Goal: Task Accomplishment & Management: Use online tool/utility

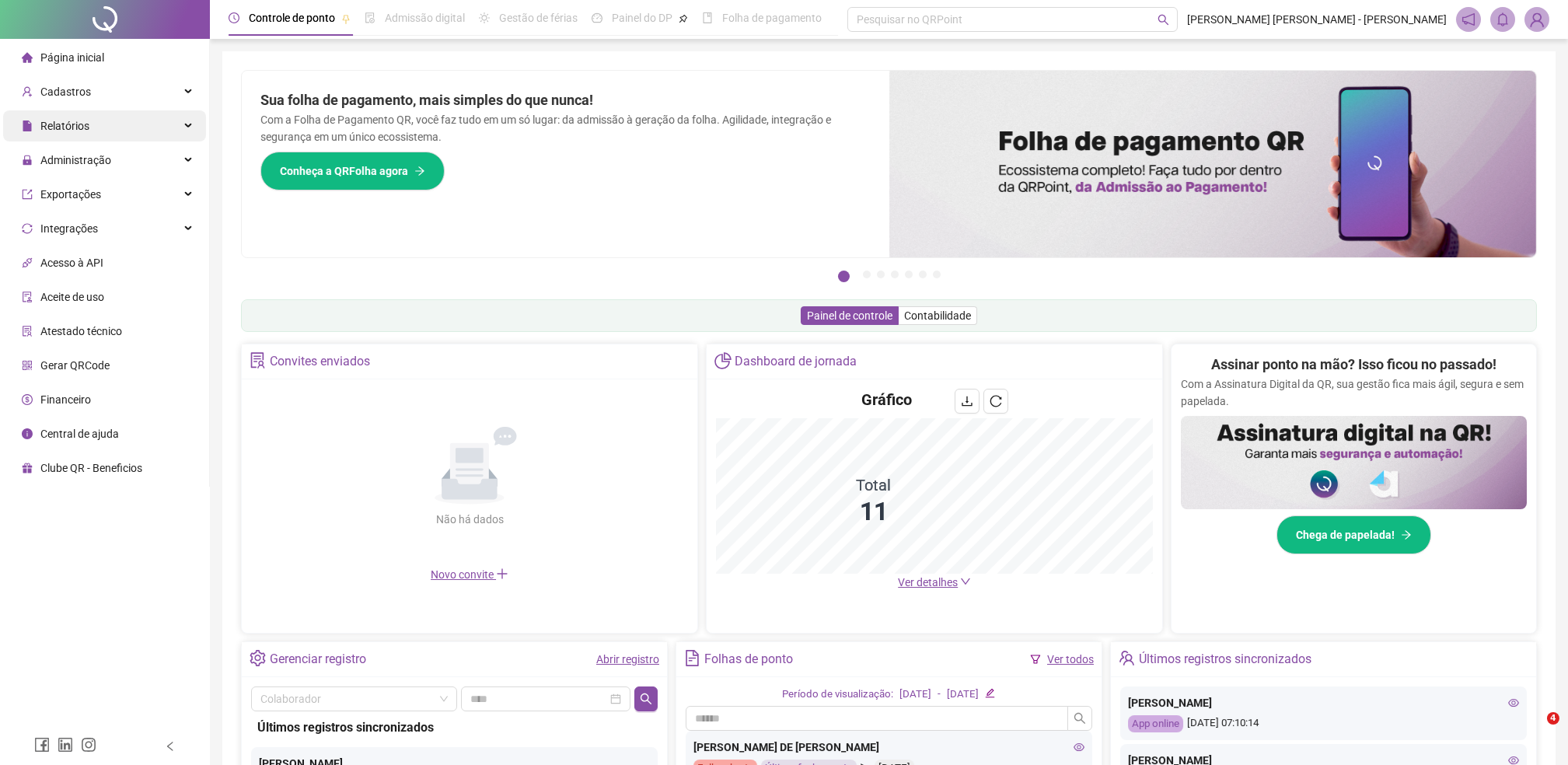
click at [56, 127] on span "Relatórios" at bounding box center [64, 126] width 49 height 13
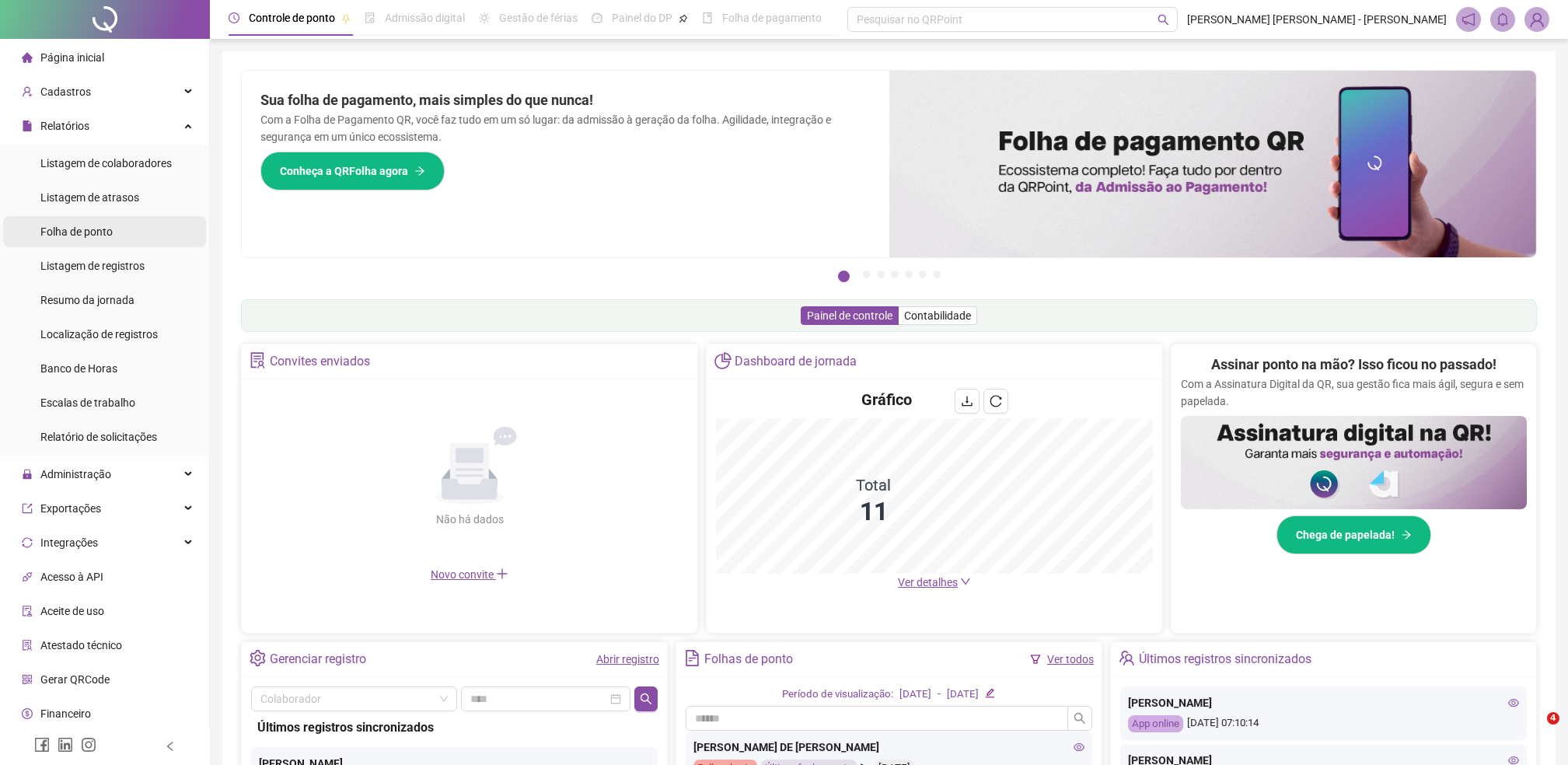
click at [67, 233] on span "Folha de ponto" at bounding box center [76, 232] width 73 height 13
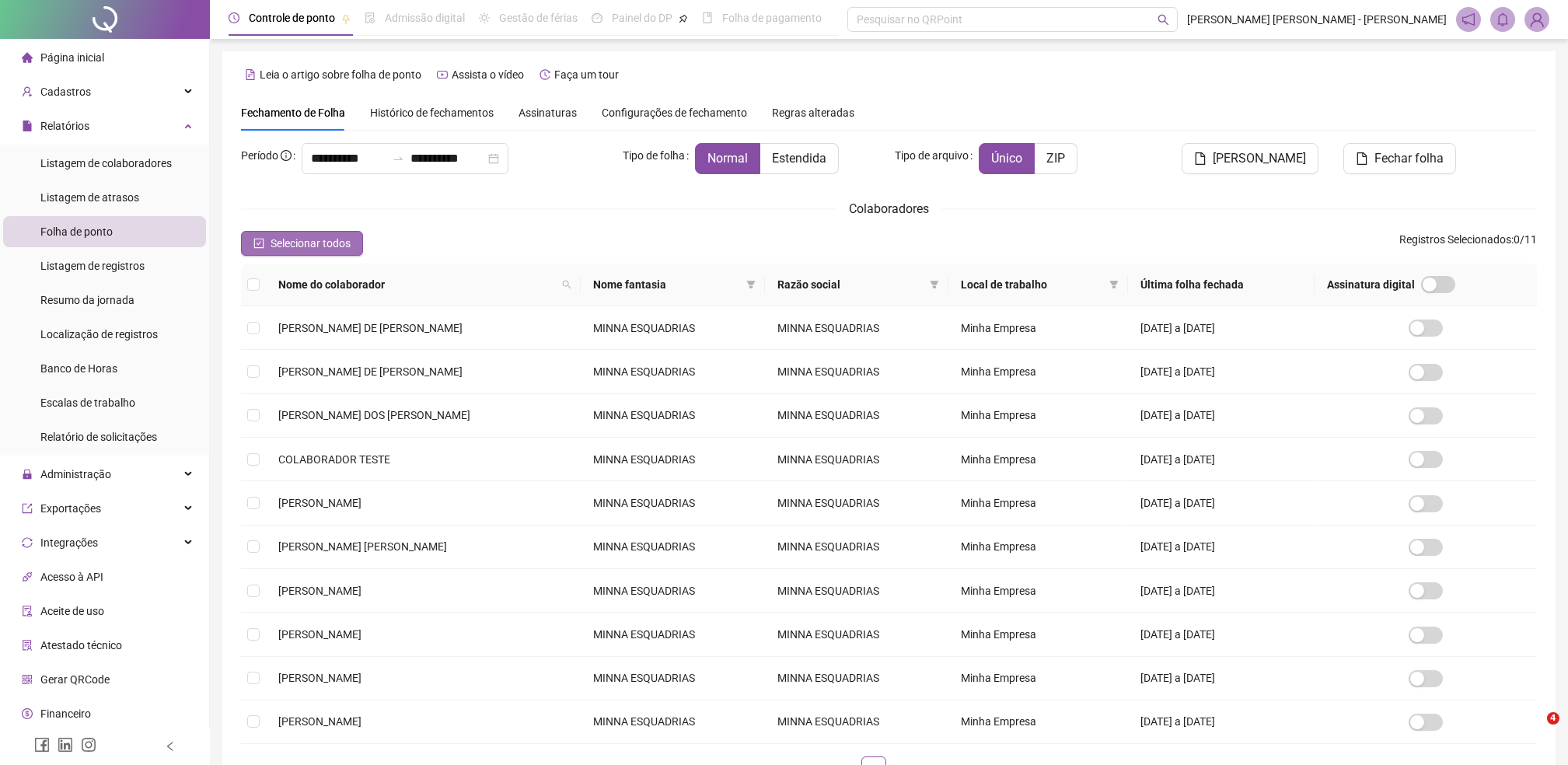
click at [283, 236] on span "Selecionar todos" at bounding box center [310, 243] width 80 height 17
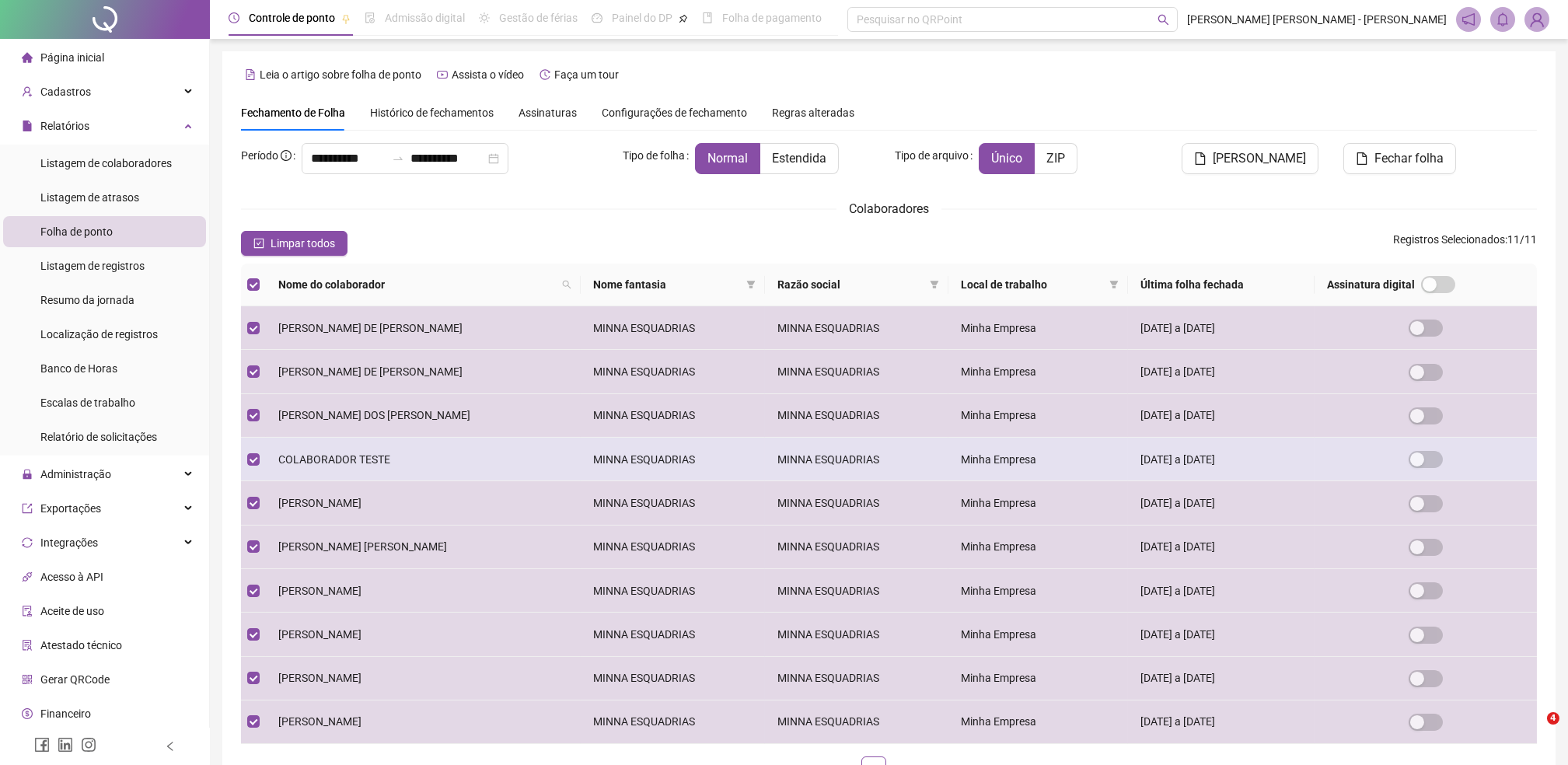
click at [243, 462] on td at bounding box center [253, 460] width 25 height 44
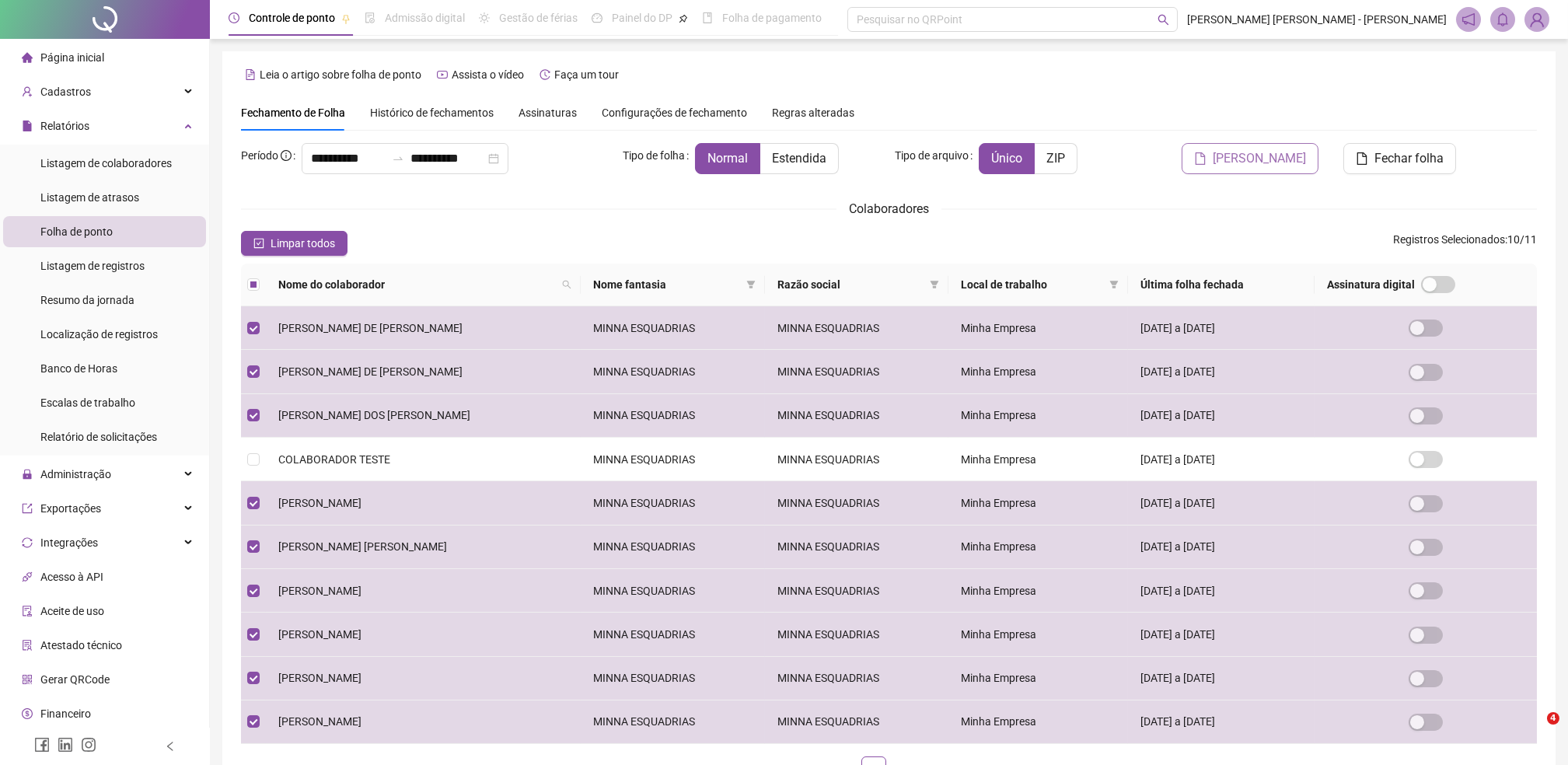
click at [1238, 150] on span "[PERSON_NAME]" at bounding box center [1259, 159] width 93 height 19
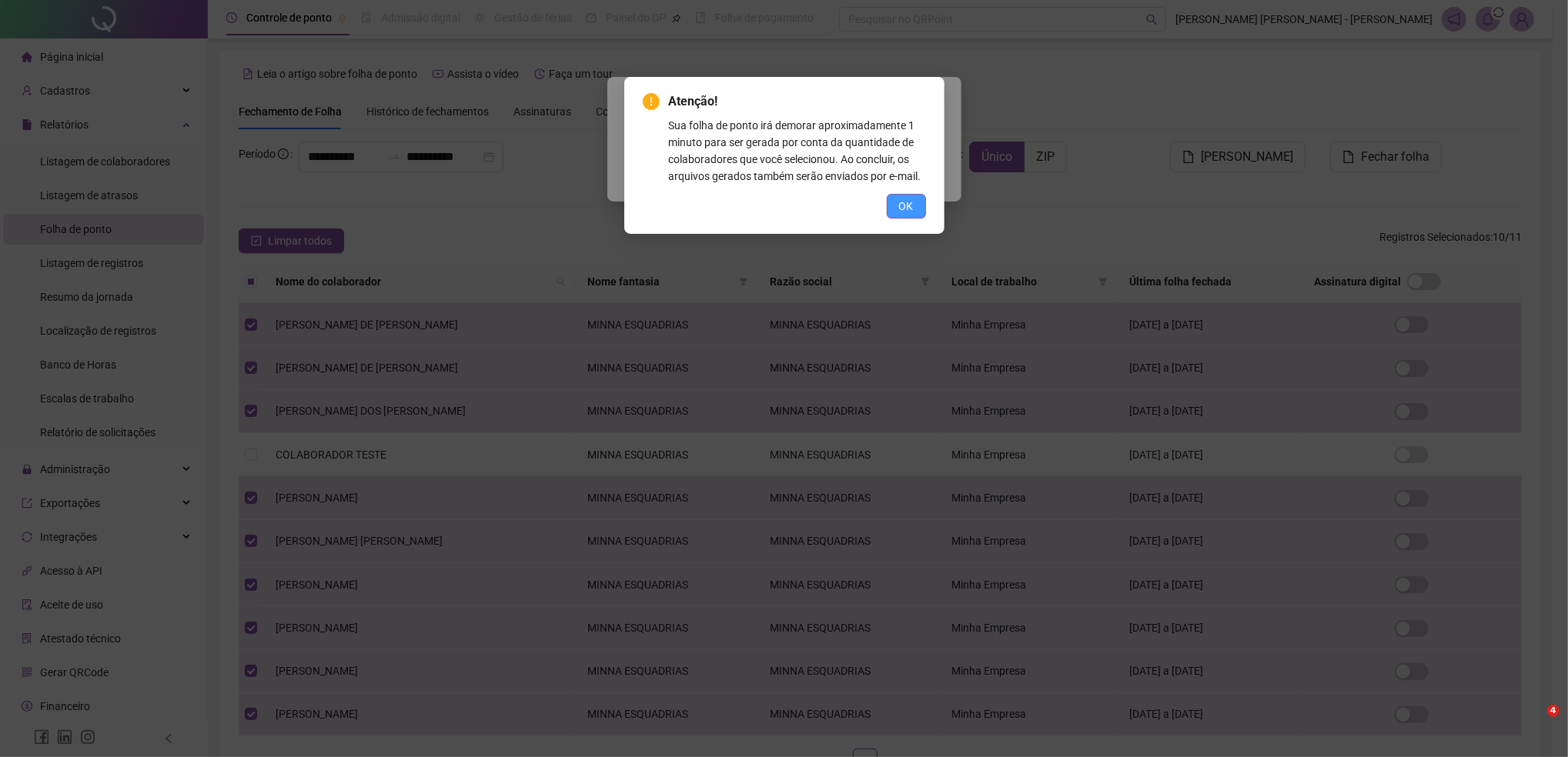
click at [910, 212] on span "OK" at bounding box center [906, 206] width 14 height 17
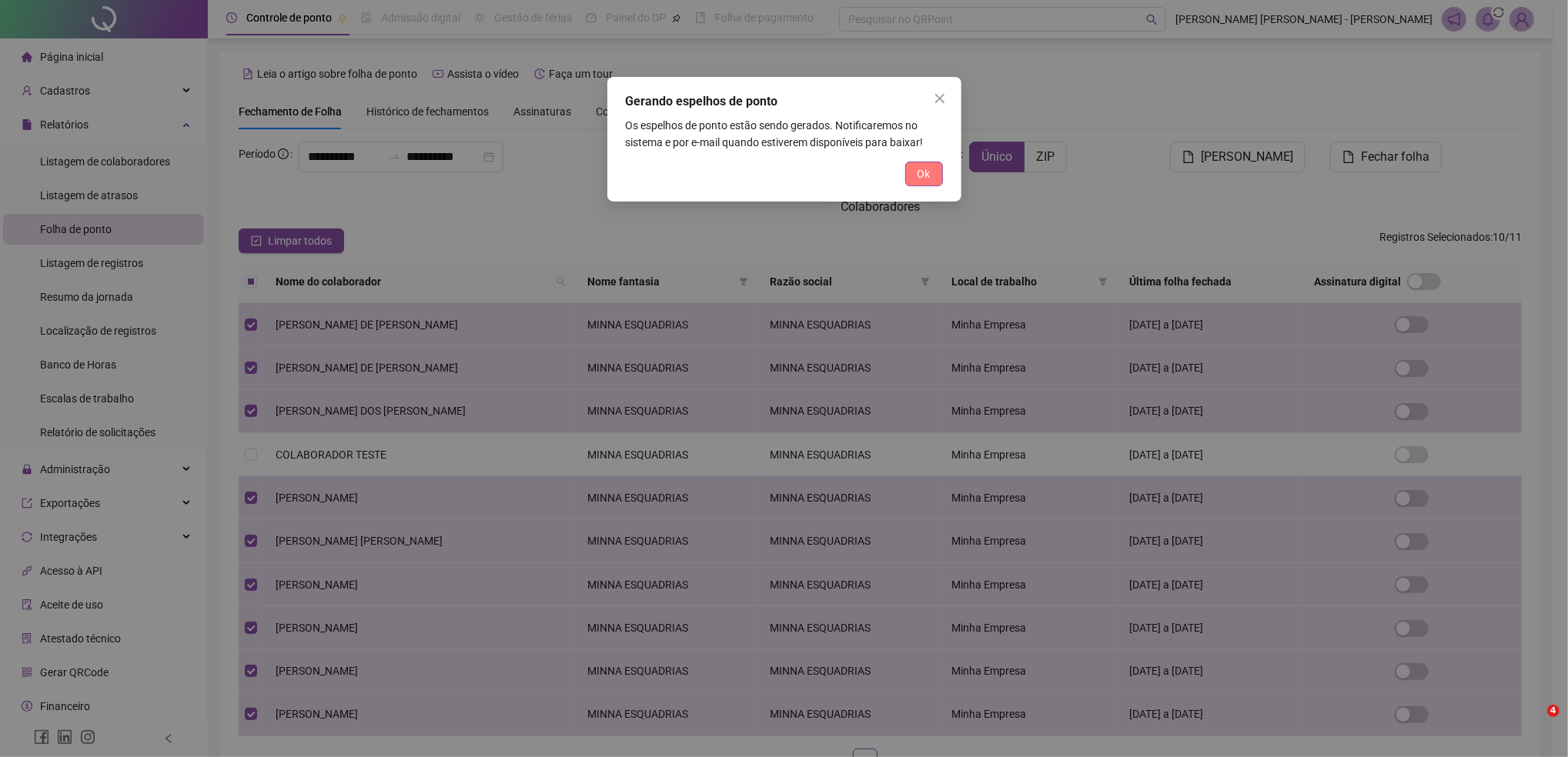
click at [921, 172] on span "Ok" at bounding box center [924, 174] width 13 height 17
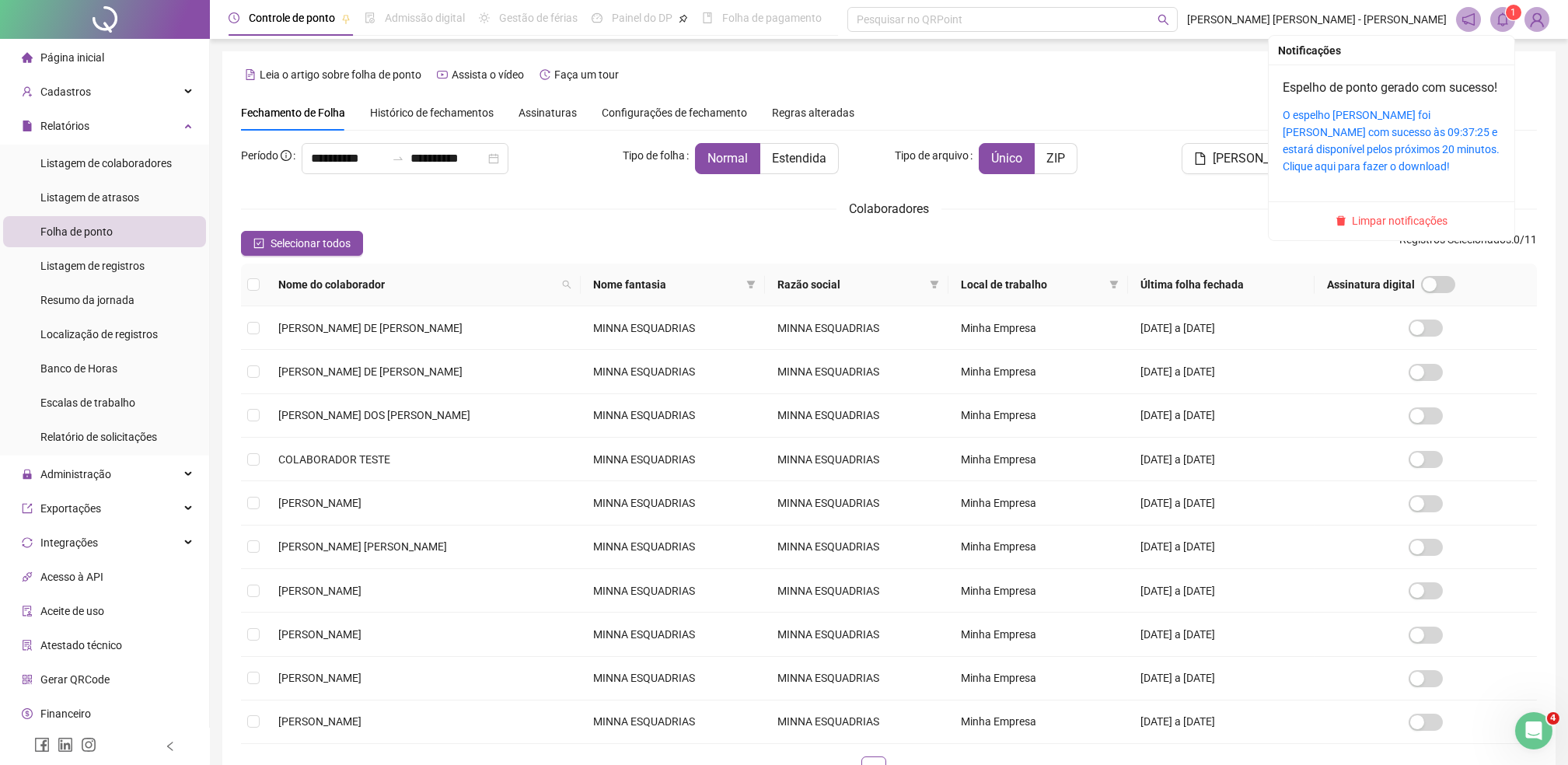
click at [1505, 25] on icon "bell" at bounding box center [1503, 20] width 14 height 14
click at [1338, 88] on link "Espelho de ponto gerado com sucesso!" at bounding box center [1390, 87] width 215 height 14
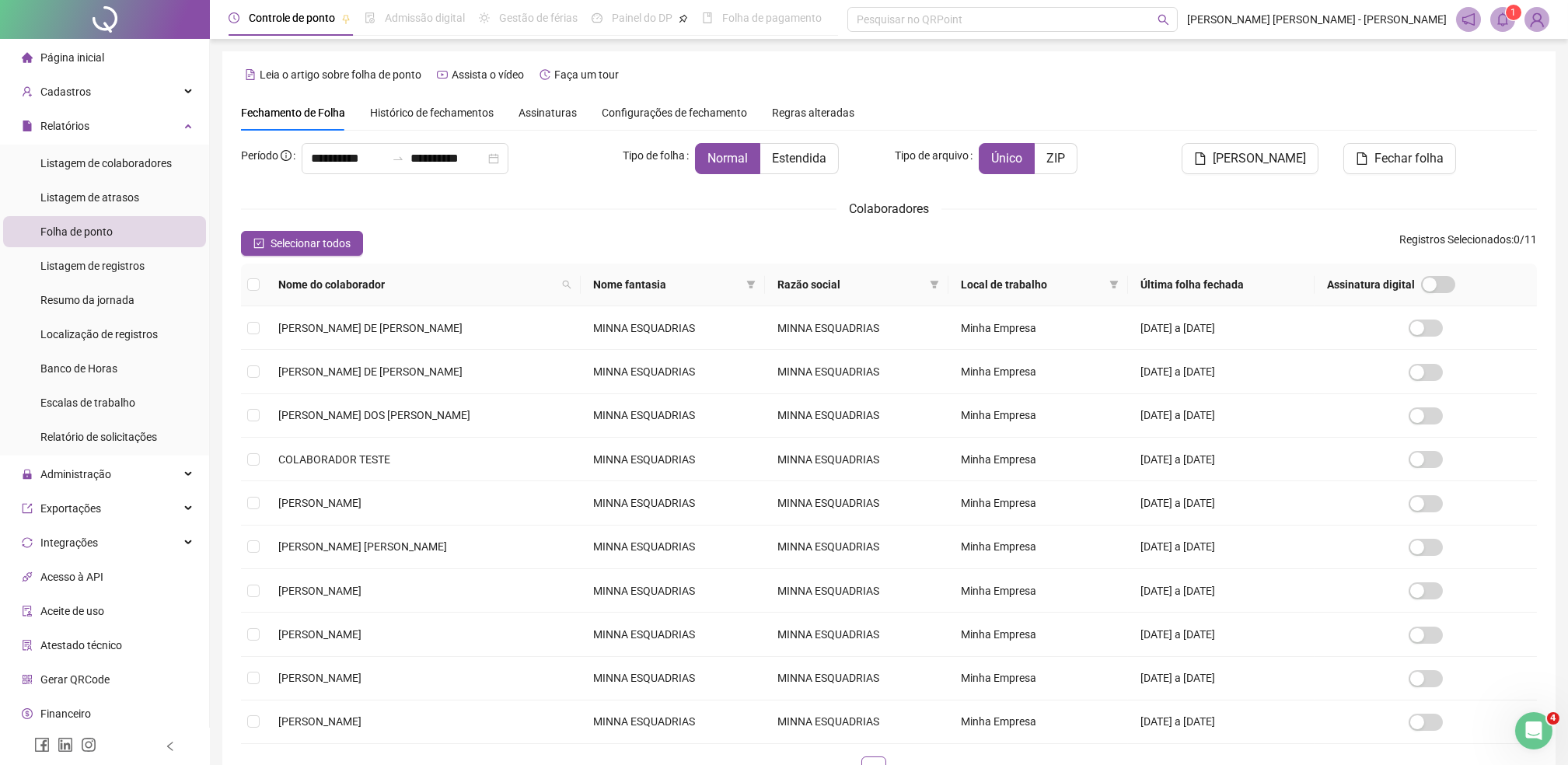
click at [551, 218] on div "Colaboradores" at bounding box center [888, 209] width 1296 height 20
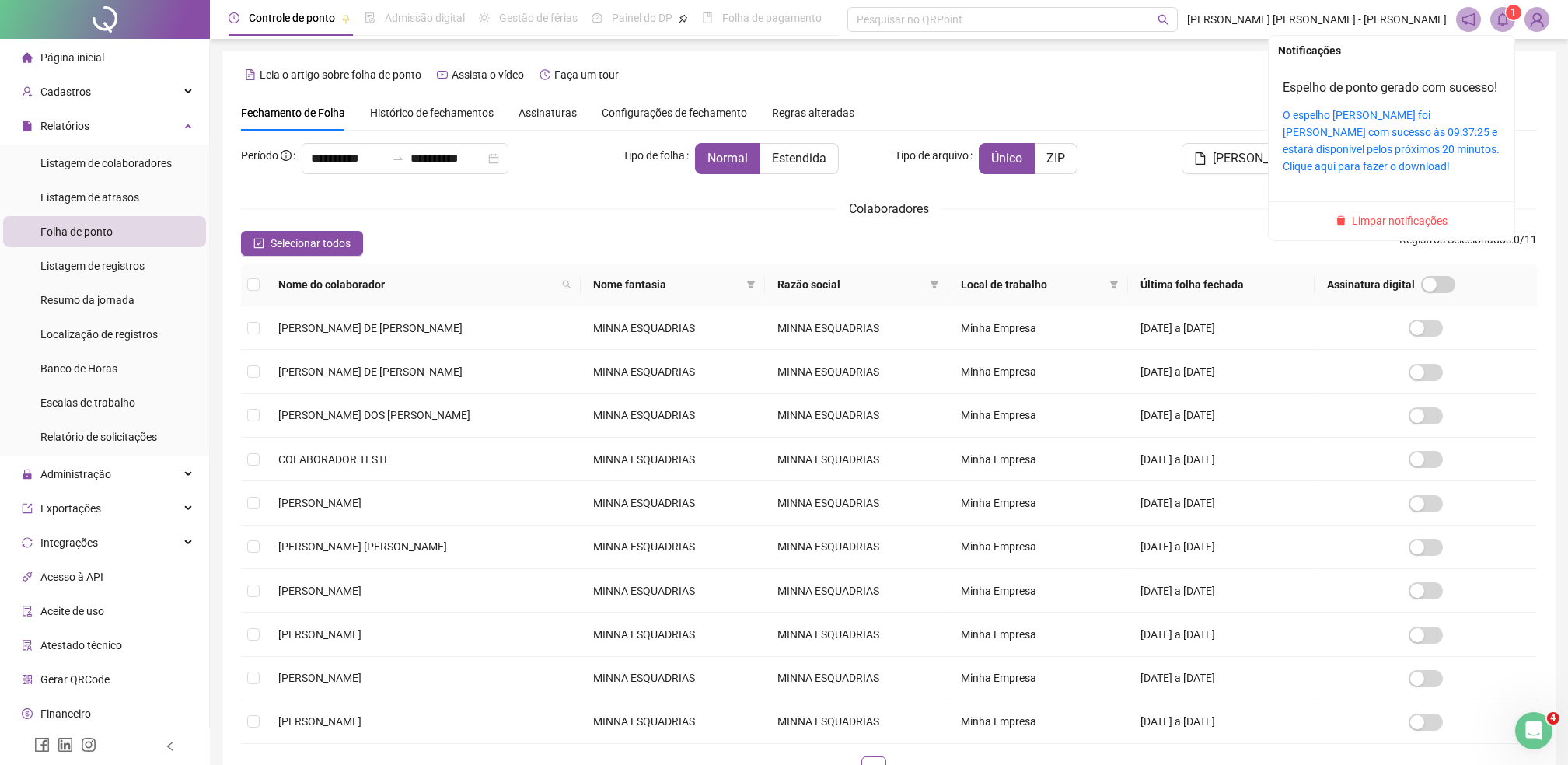
click at [1499, 22] on icon "bell" at bounding box center [1503, 20] width 11 height 14
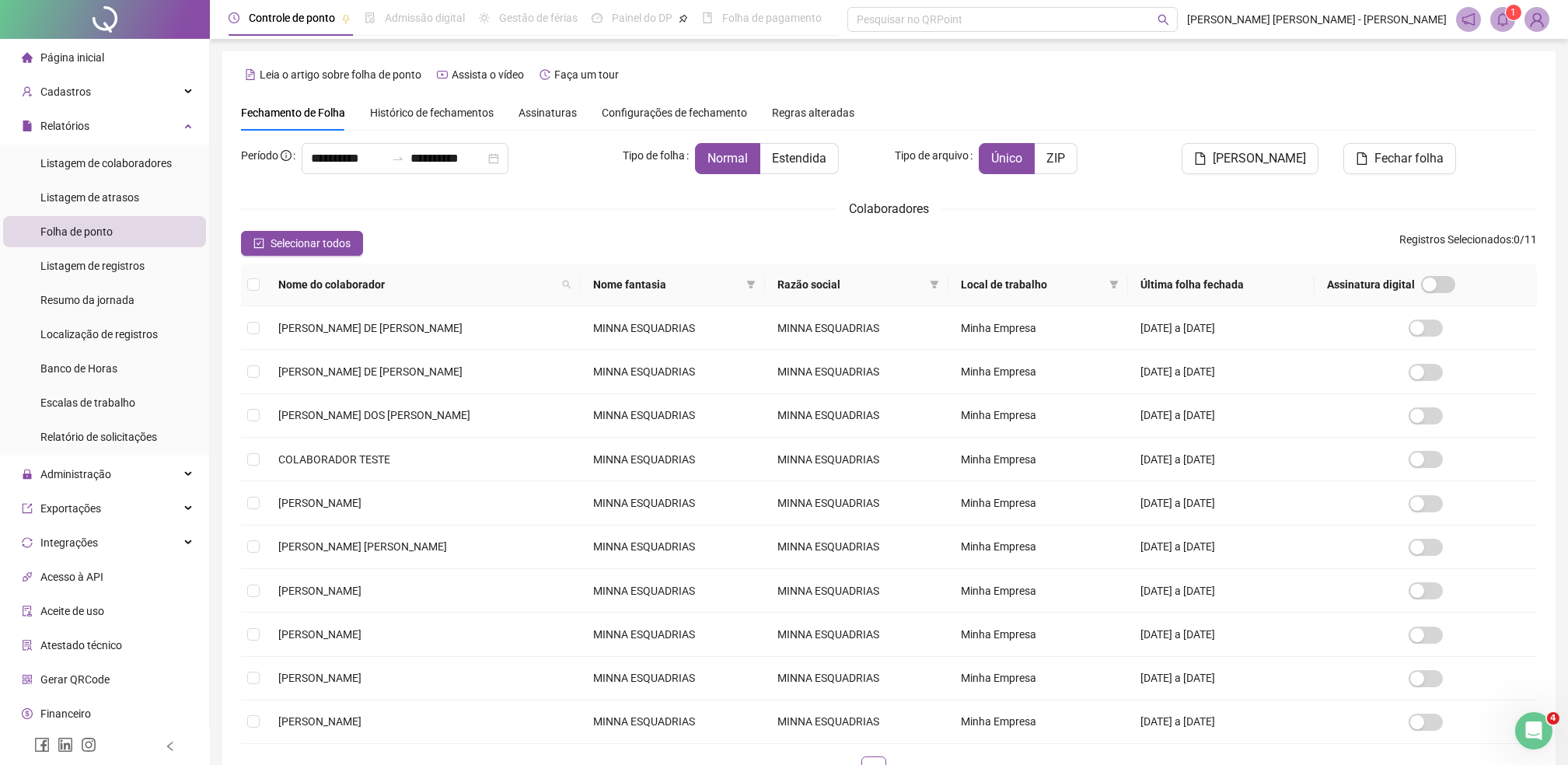
click at [1111, 64] on div "**********" at bounding box center [888, 432] width 1333 height 761
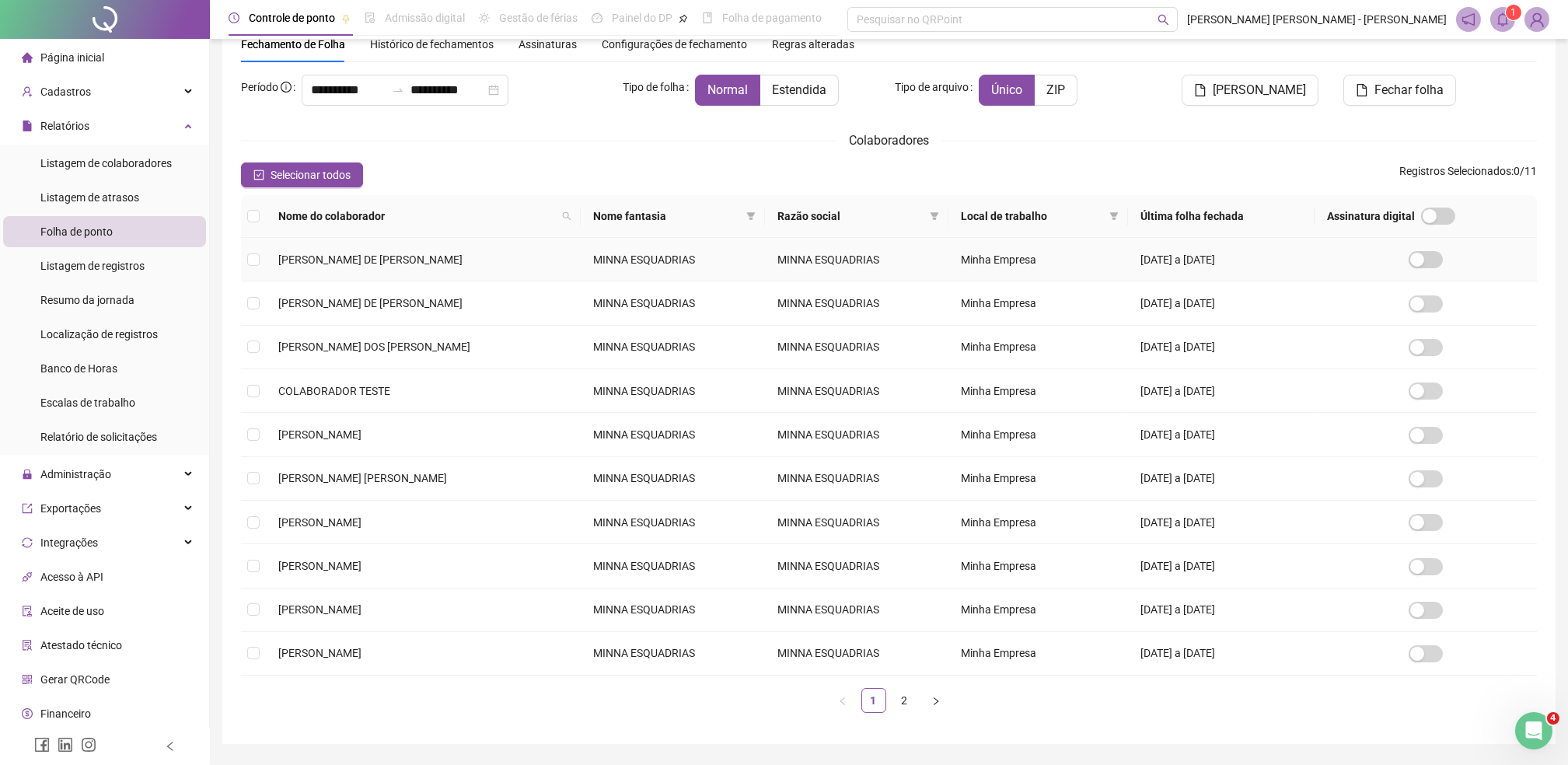
scroll to position [103, 0]
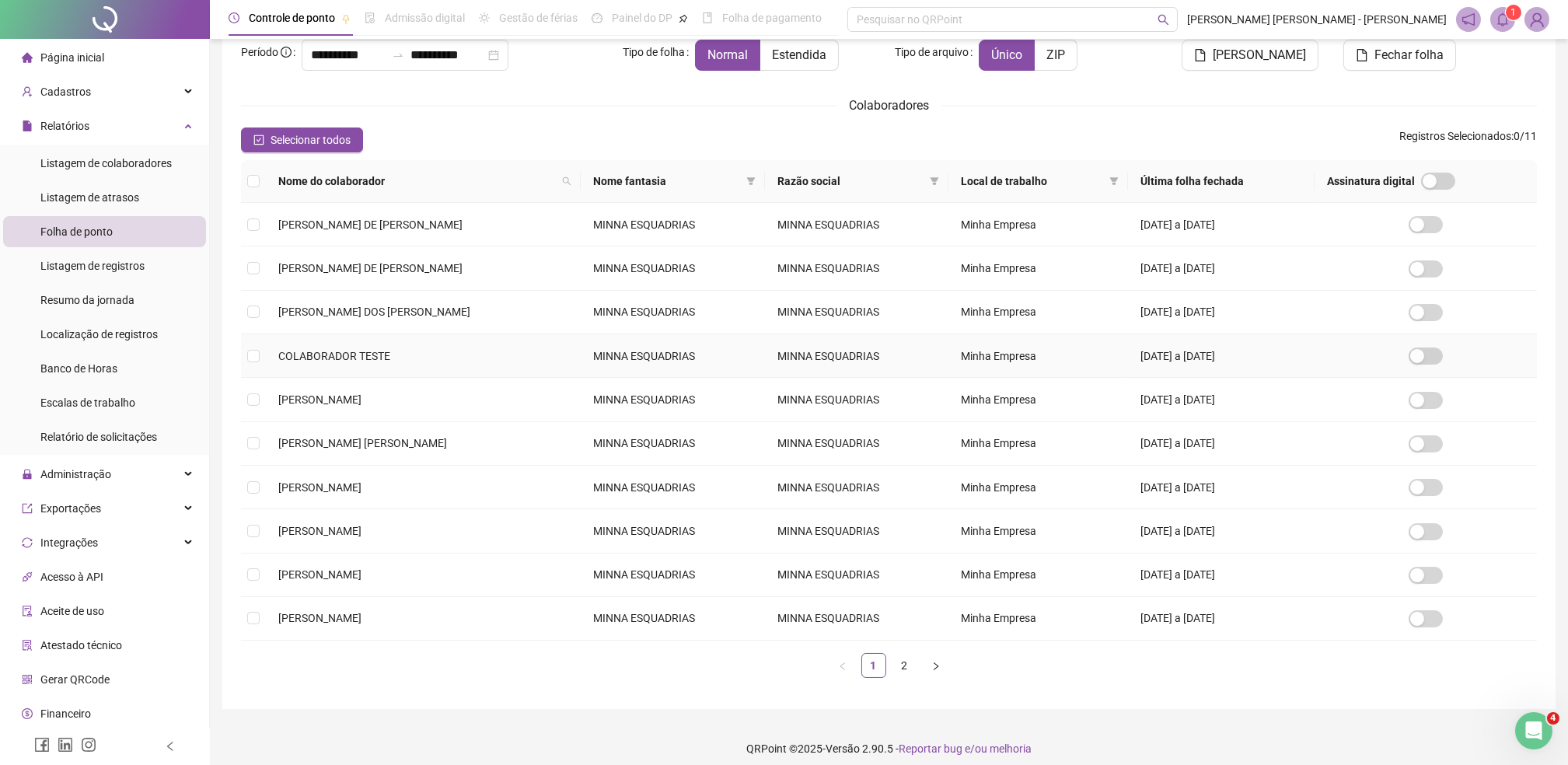
click at [262, 359] on td at bounding box center [253, 356] width 25 height 44
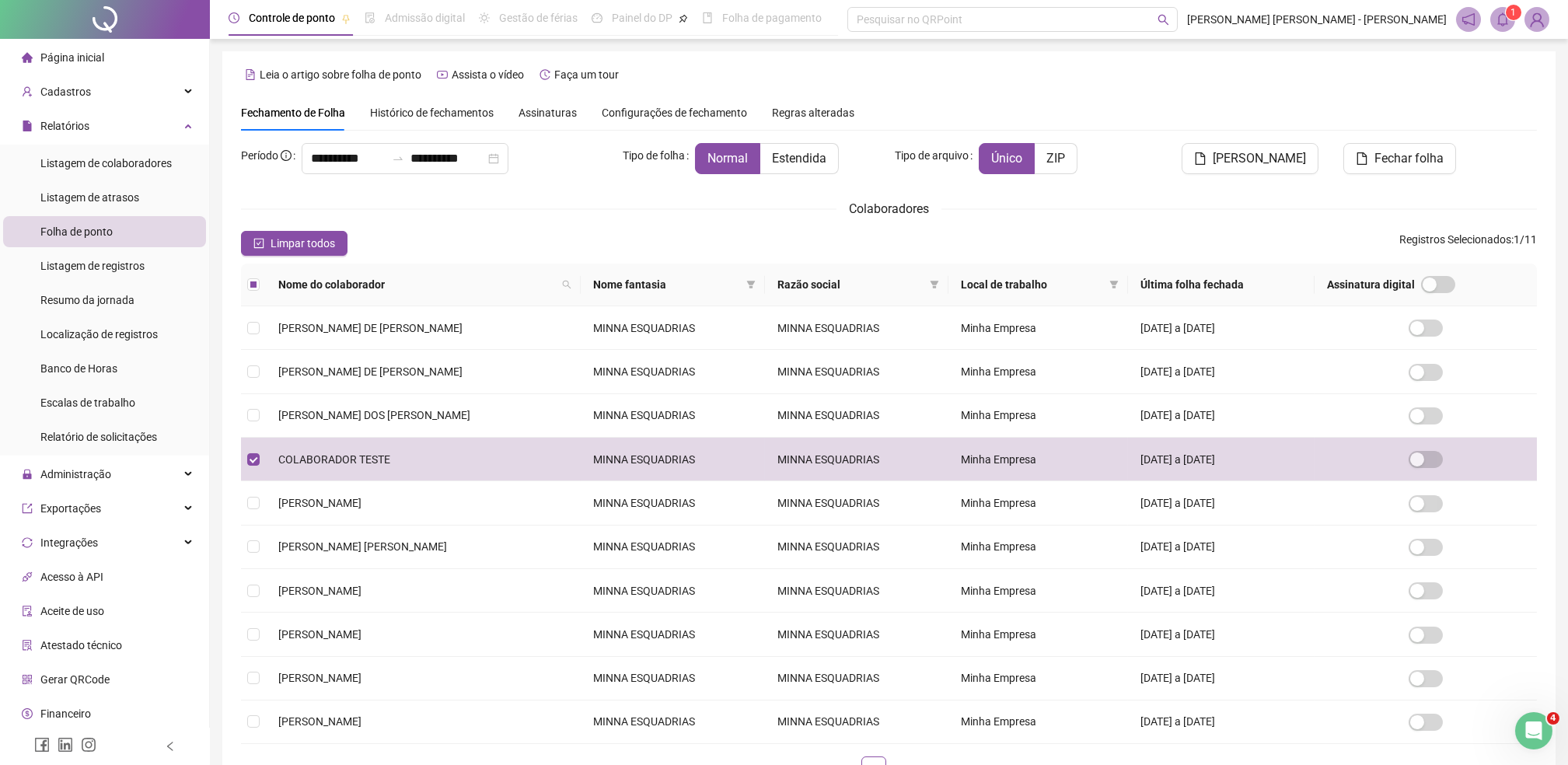
click at [368, 199] on div "Colaboradores" at bounding box center [888, 209] width 1296 height 20
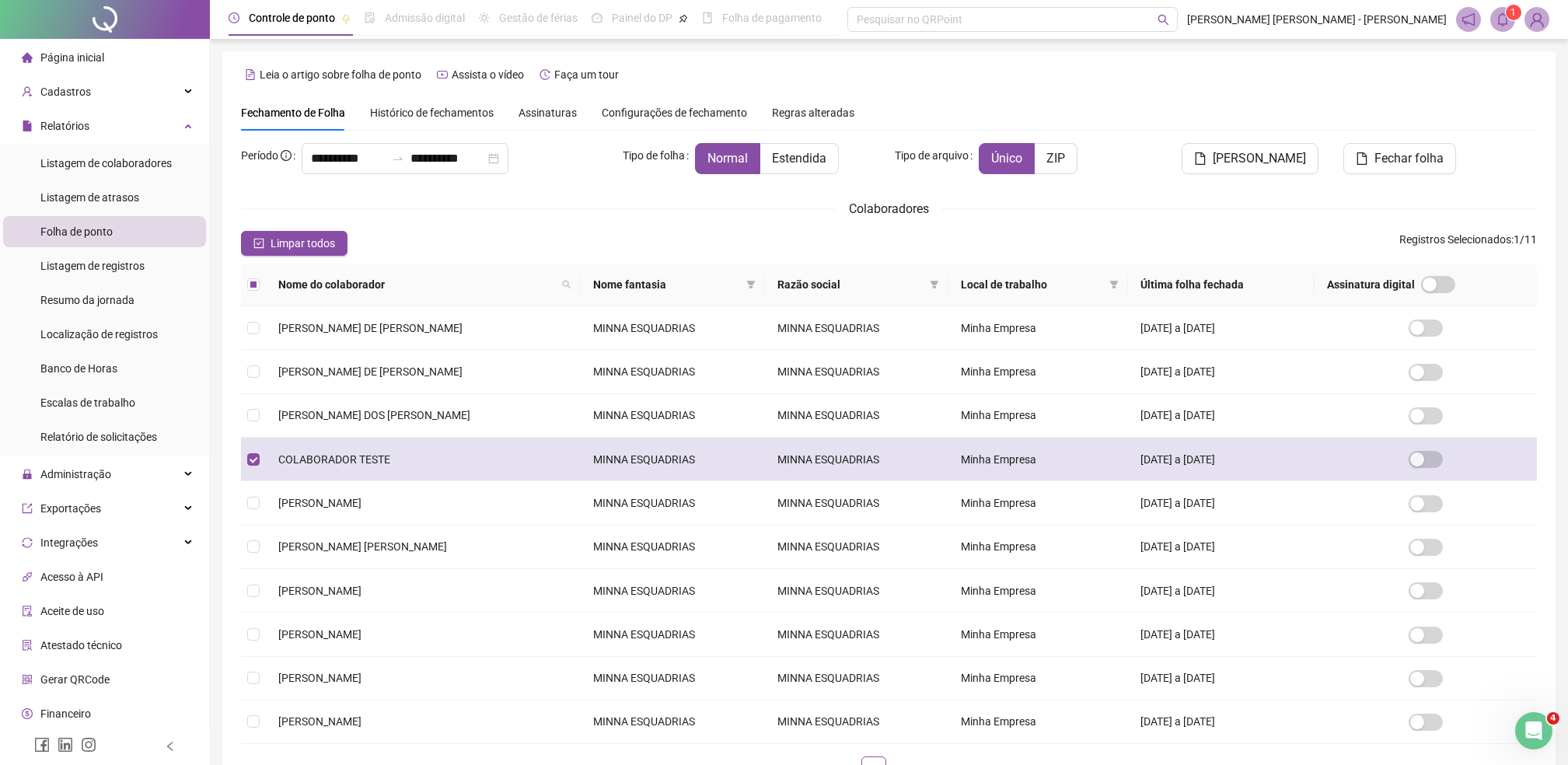
click at [315, 444] on td "COLABORADOR TESTE" at bounding box center [424, 460] width 315 height 44
